Goal: Navigation & Orientation: Understand site structure

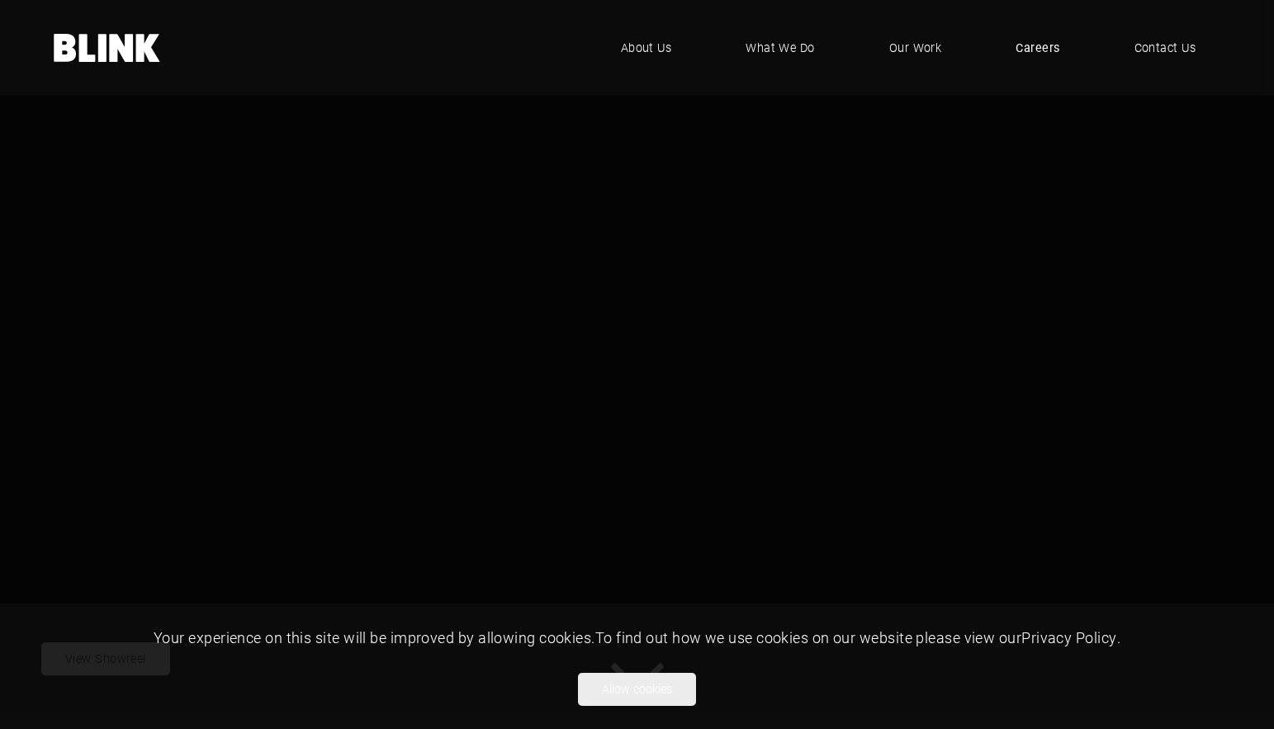
click at [1054, 45] on span "Careers" at bounding box center [1038, 48] width 44 height 18
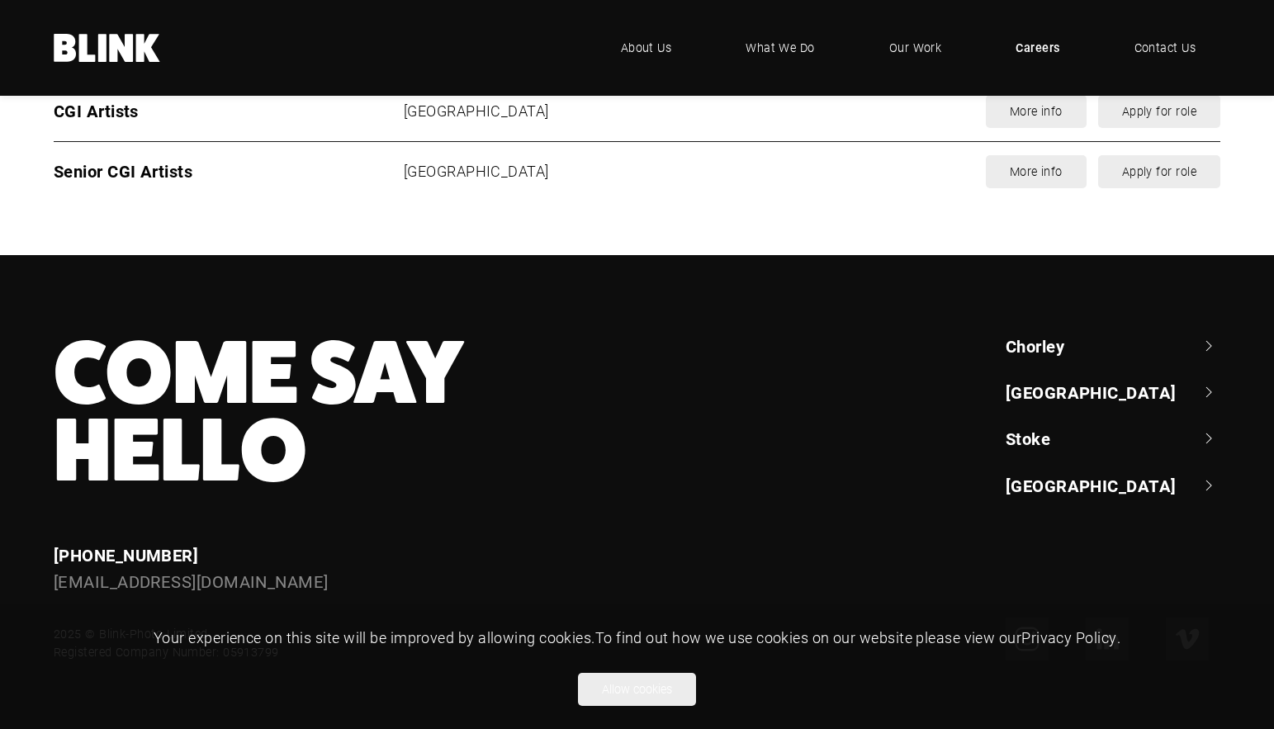
scroll to position [2305, 0]
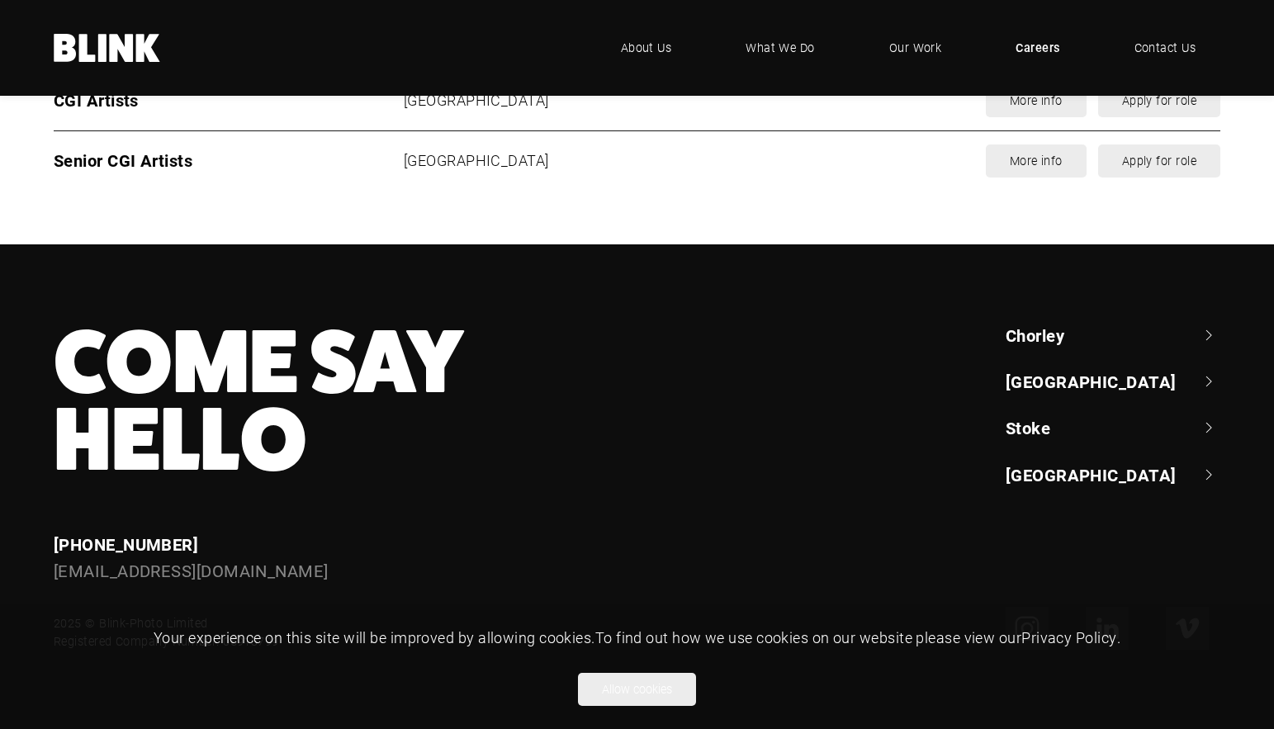
click at [1077, 381] on link "[GEOGRAPHIC_DATA]" at bounding box center [1113, 381] width 215 height 23
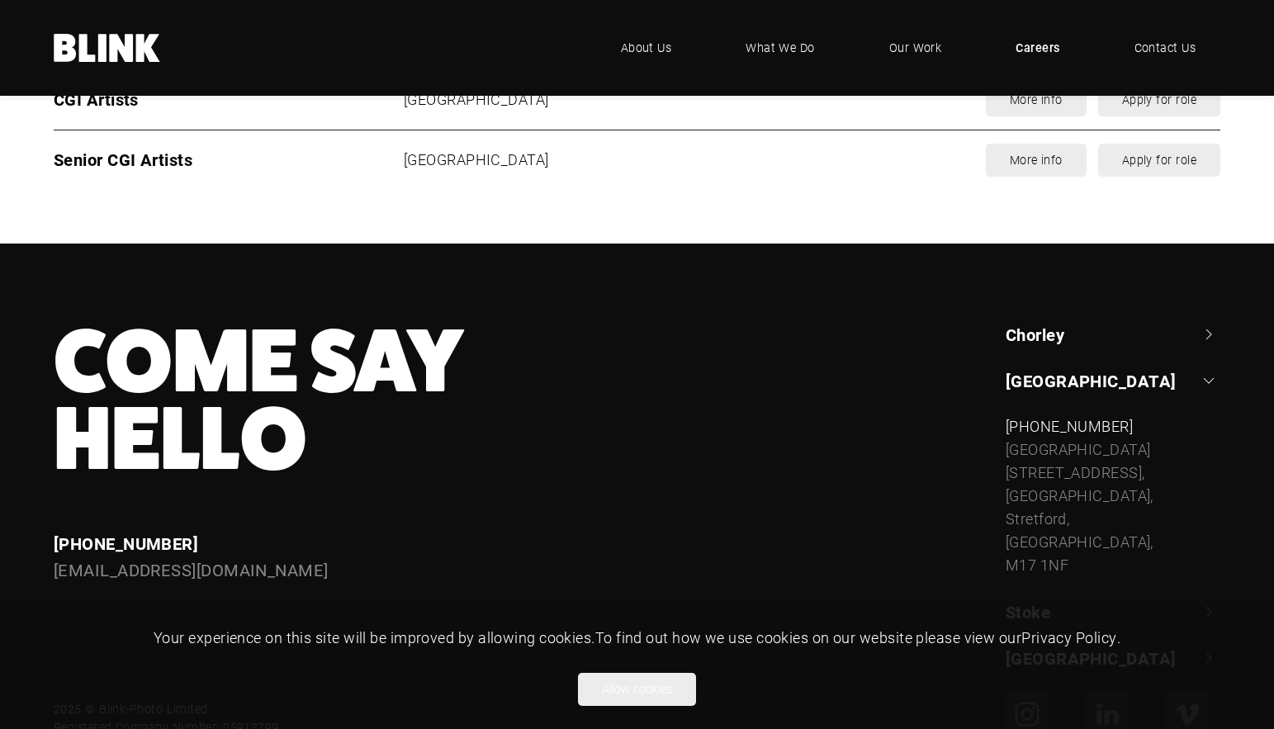
click at [1066, 336] on link "Chorley" at bounding box center [1113, 334] width 215 height 23
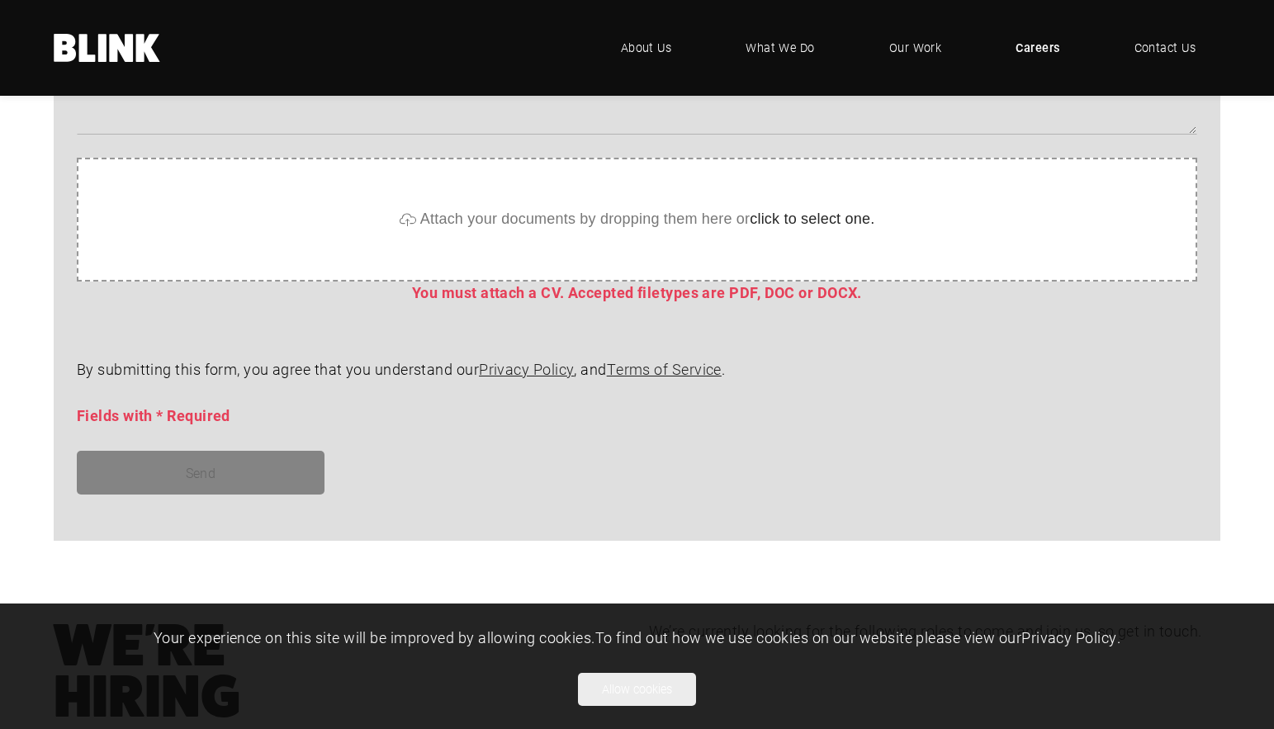
scroll to position [1408, 0]
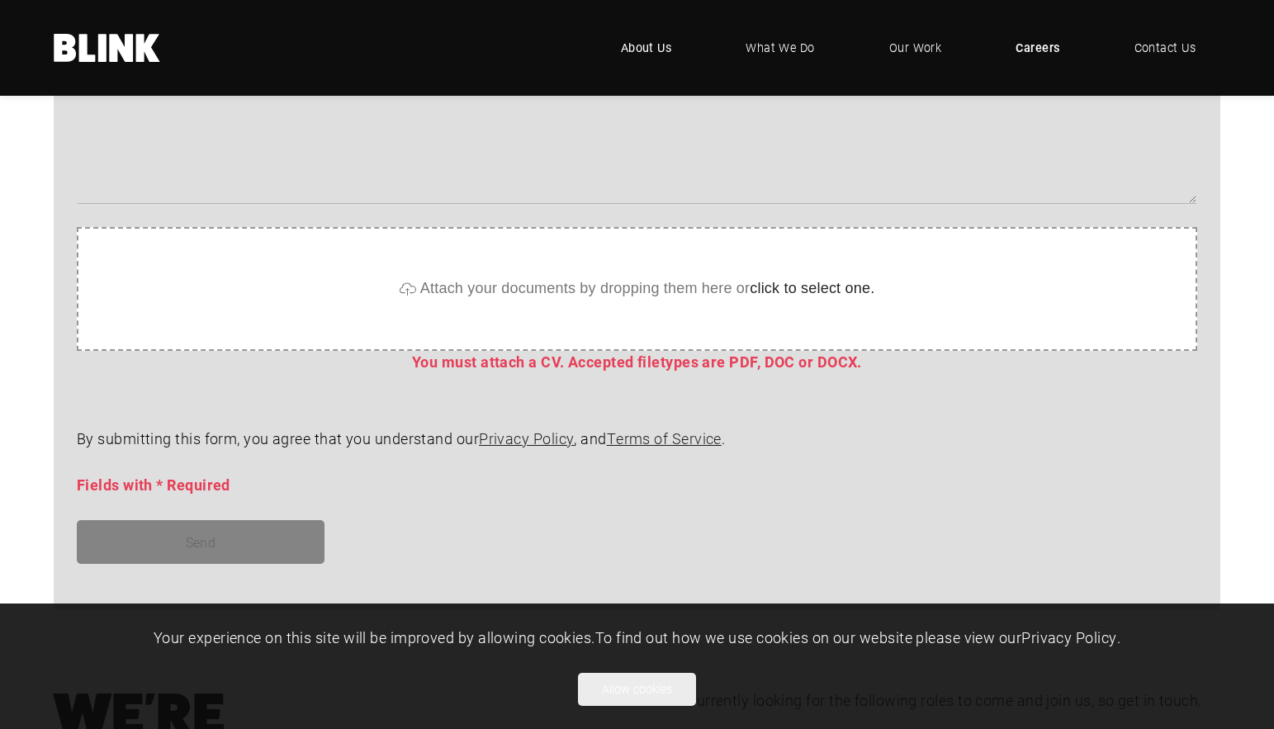
click at [641, 49] on span "About Us" at bounding box center [646, 48] width 51 height 18
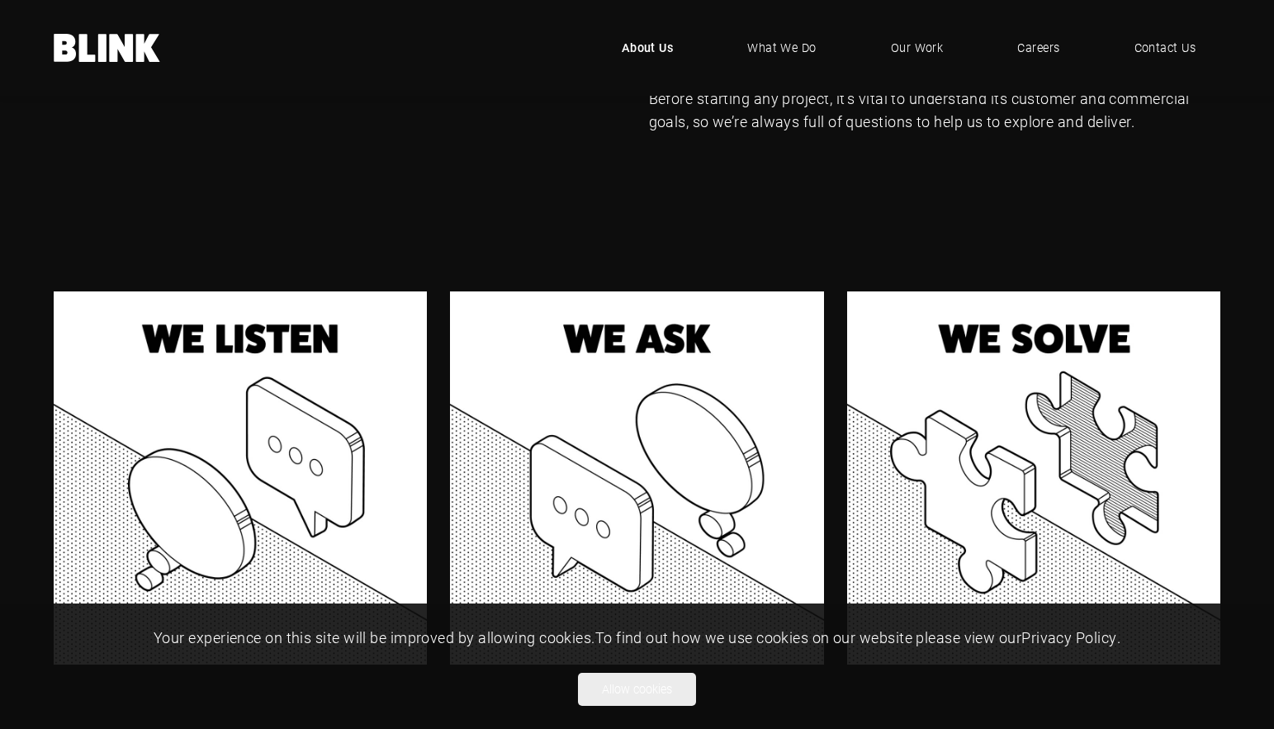
scroll to position [1251, 0]
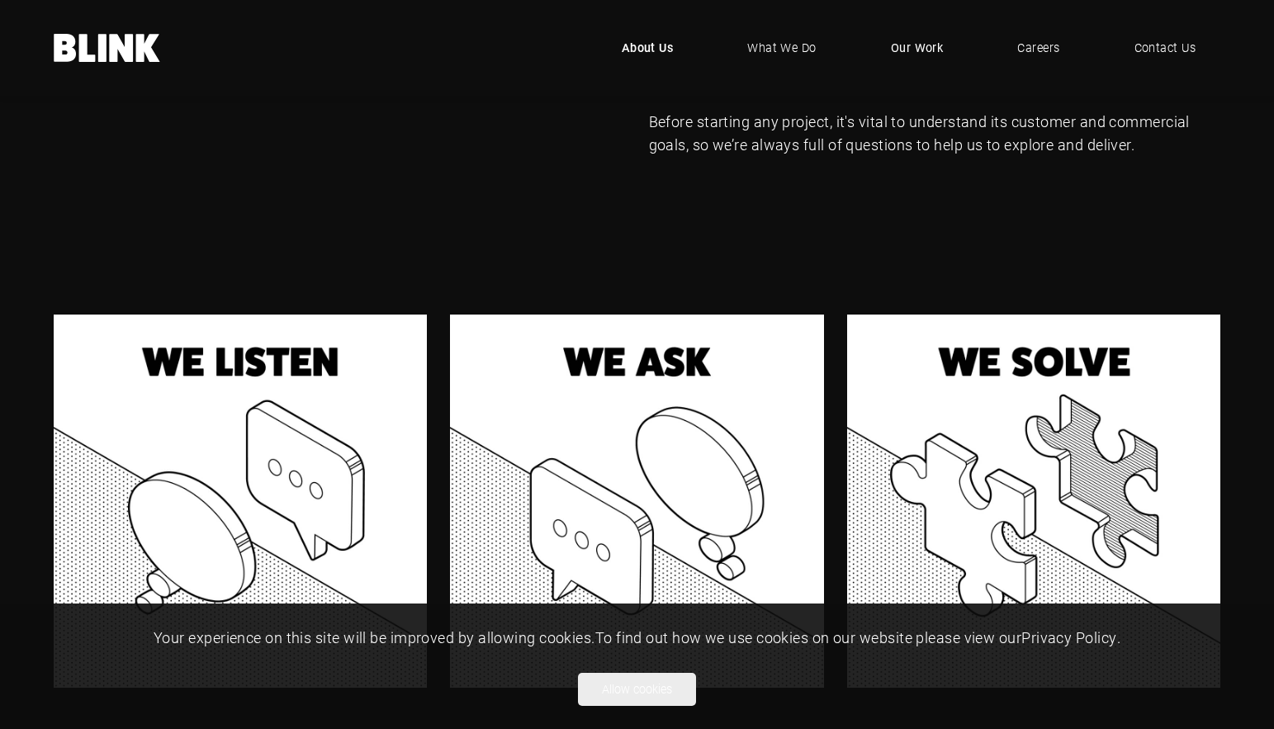
click at [920, 45] on span "Our Work" at bounding box center [917, 48] width 53 height 18
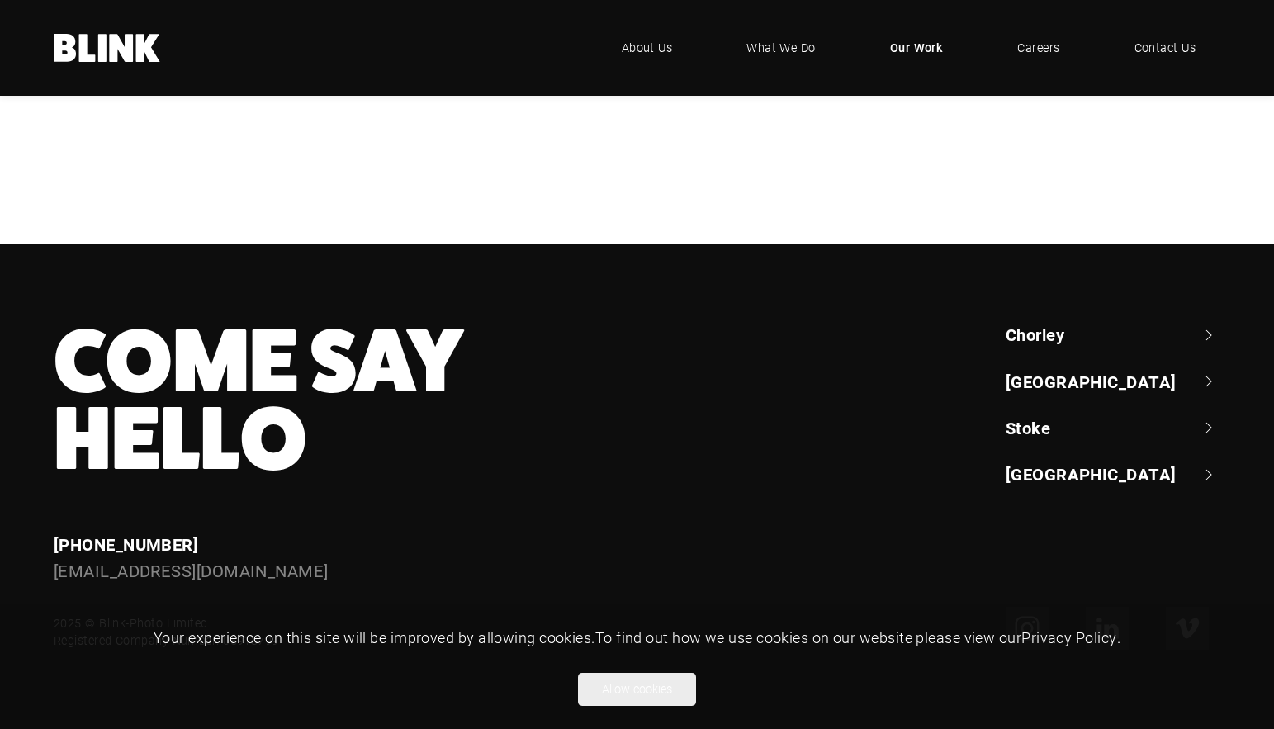
scroll to position [1082, 0]
click at [0, 0] on div "Graham & Brown" at bounding box center [0, 0] width 0 height 0
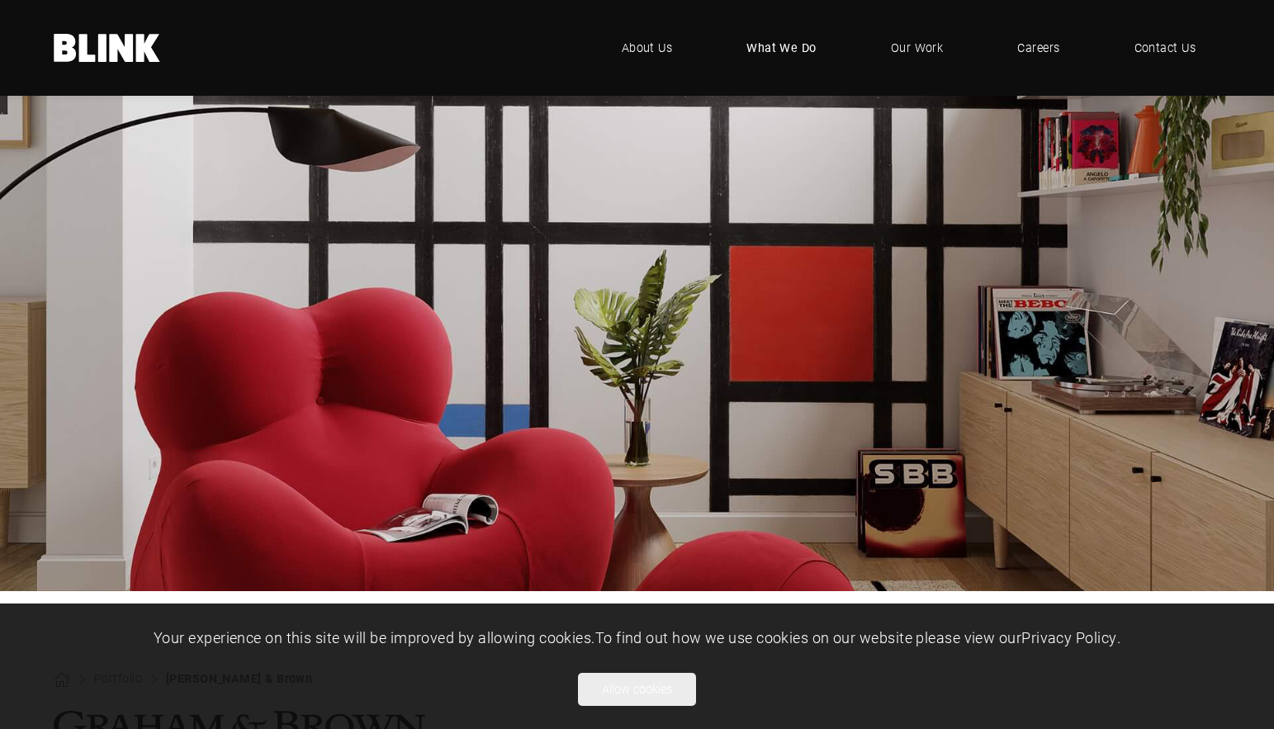
click at [793, 46] on span "What We Do" at bounding box center [782, 48] width 70 height 18
